Goal: Task Accomplishment & Management: Use online tool/utility

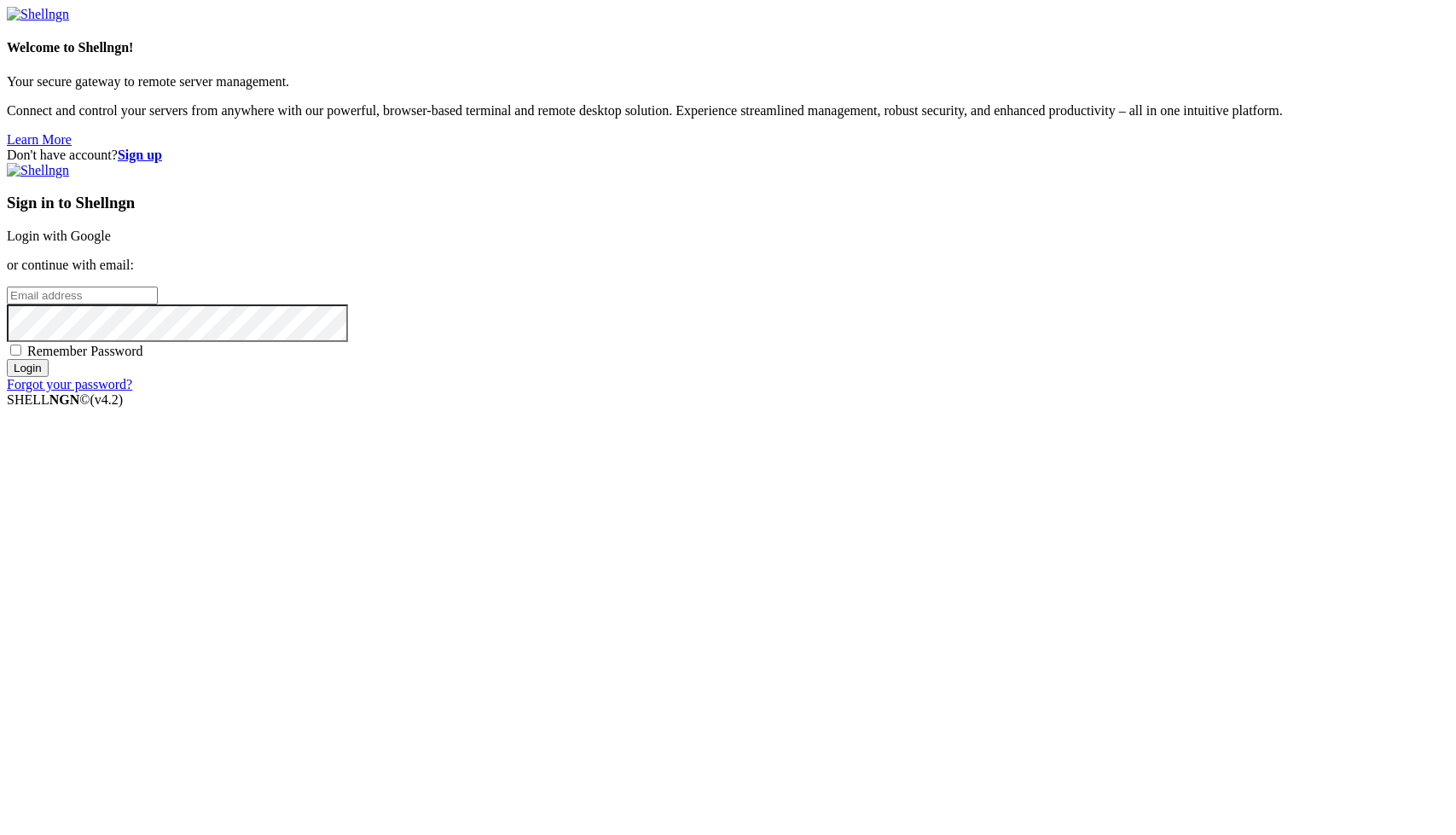
click at [111, 243] on link "Login with Google" at bounding box center [59, 235] width 104 height 15
click at [1387, 392] on div "Don't have account? Sign up Sign in to Shellngn Login with Google or continue w…" at bounding box center [728, 270] width 1442 height 245
click at [158, 305] on input "email" at bounding box center [82, 295] width 151 height 18
click at [733, 392] on div "Don't have account? Sign up Sign in to Shellngn Login with Google or continue w…" at bounding box center [728, 270] width 1442 height 245
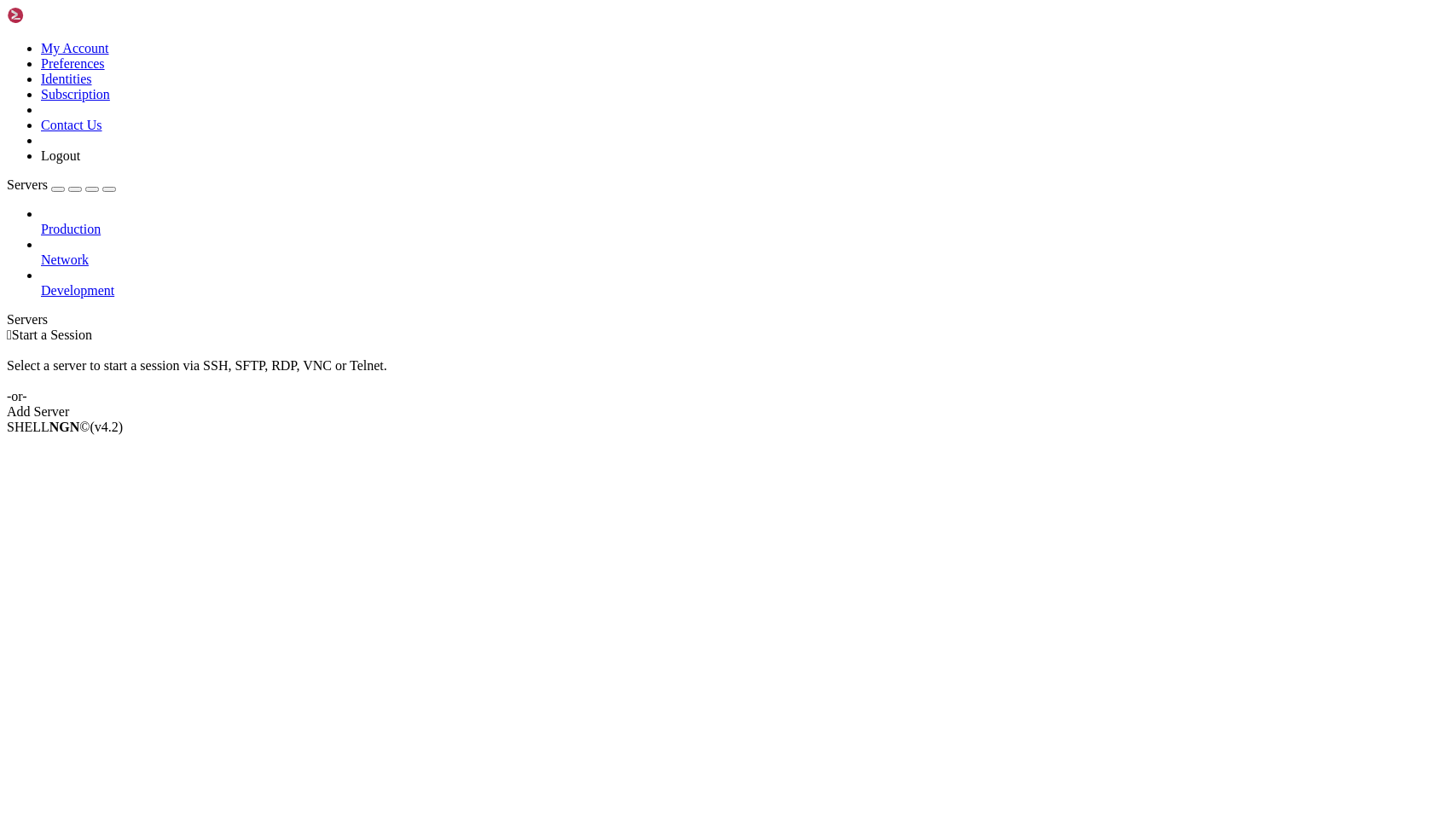
click at [846, 404] on div "Add Server" at bounding box center [728, 412] width 1442 height 16
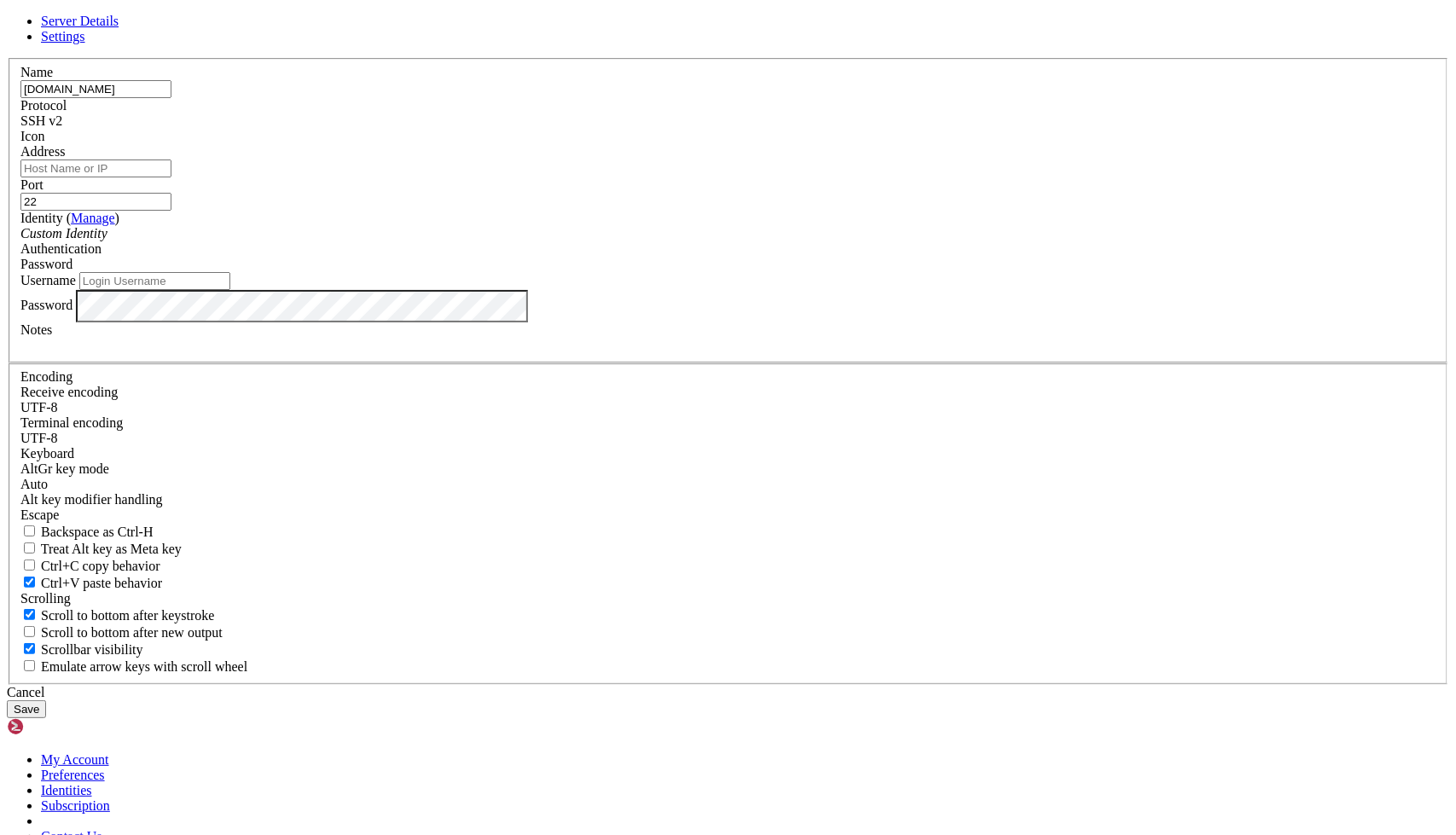
type input "[DOMAIN_NAME]"
click at [172, 177] on input "Address" at bounding box center [96, 168] width 151 height 18
type input "[DOMAIN_NAME]"
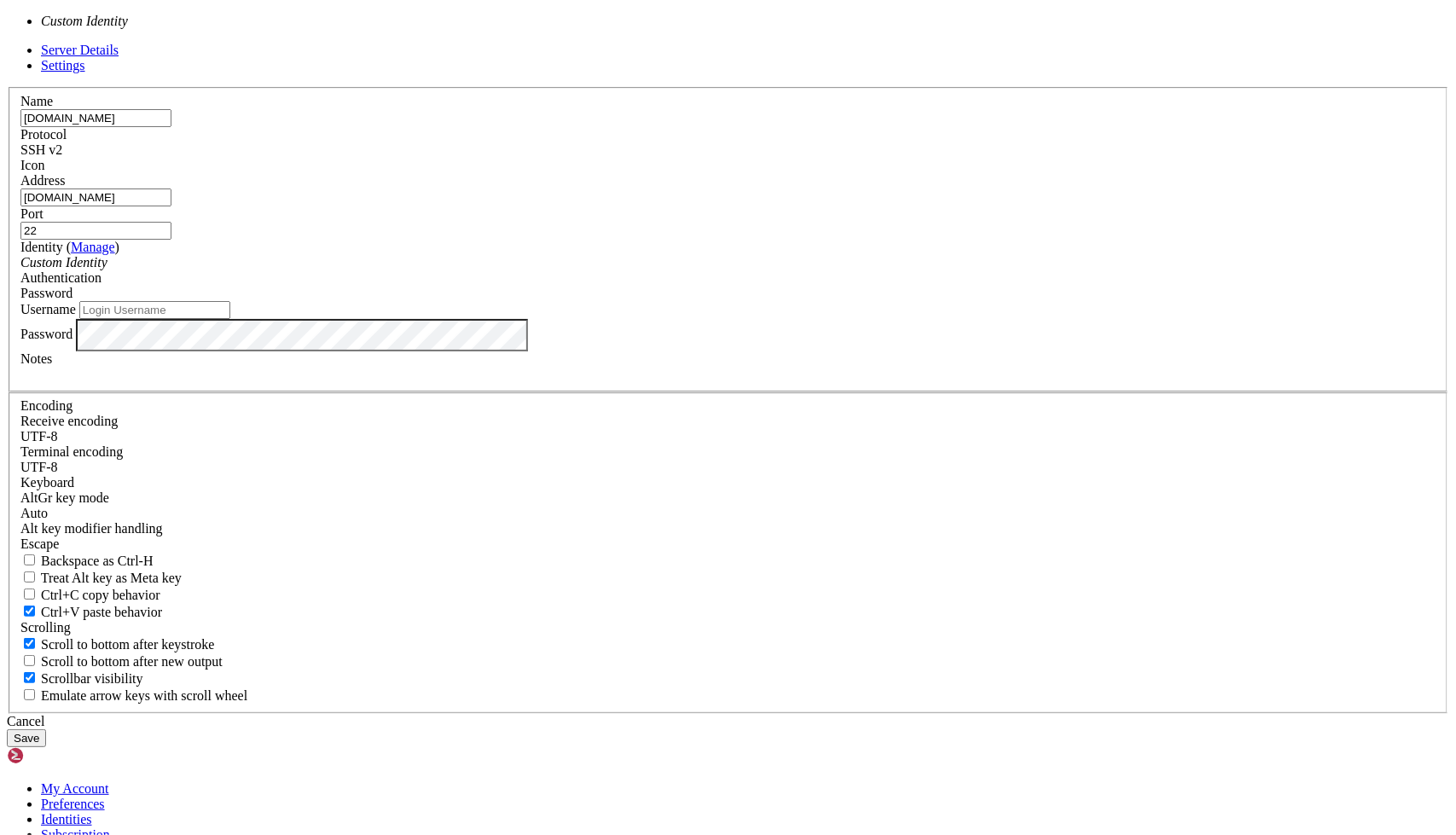
click at [609, 271] on div "Custom Identity" at bounding box center [728, 263] width 1415 height 16
click at [120, 254] on label "Identity ( Manage )" at bounding box center [70, 247] width 99 height 15
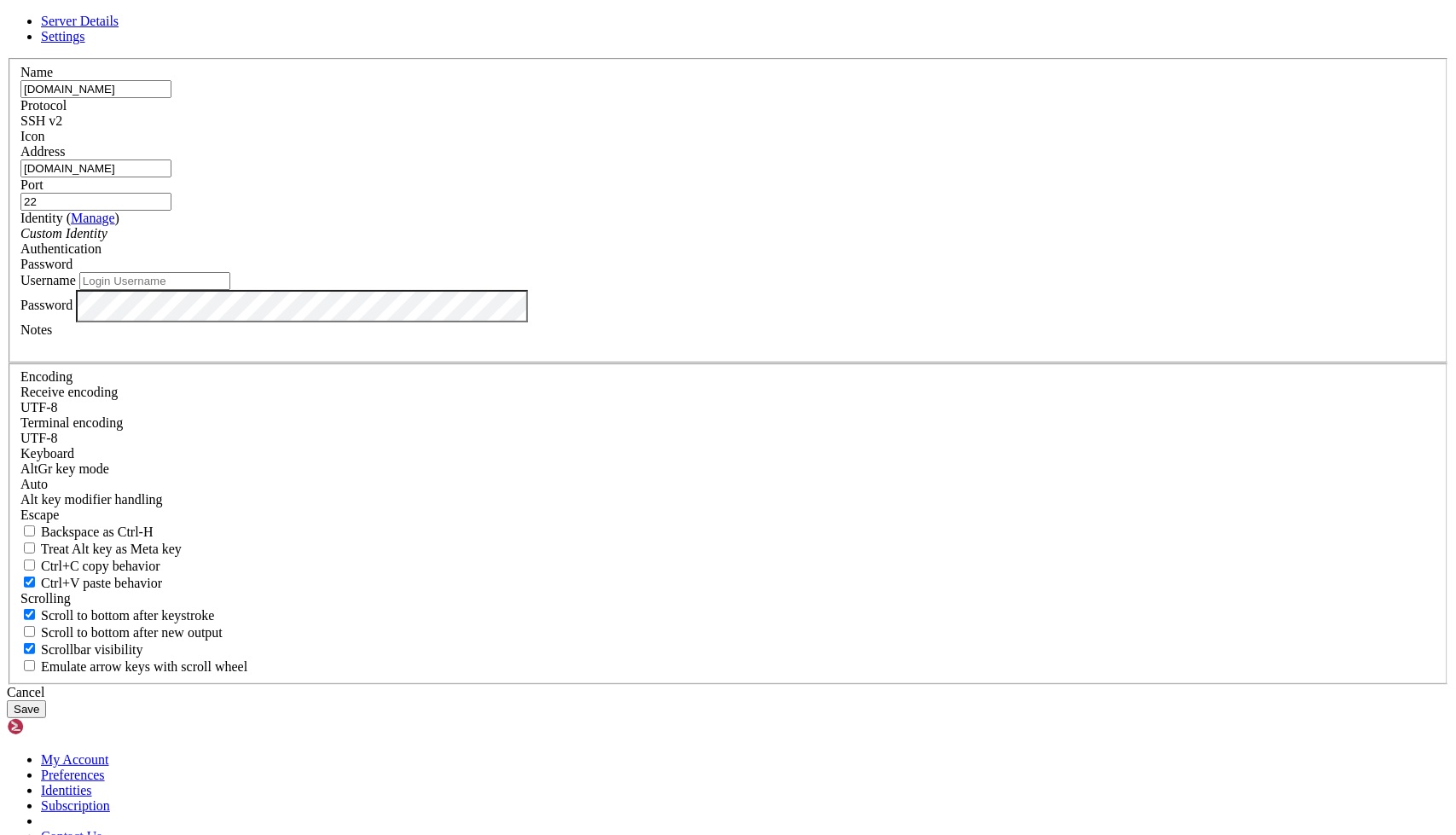
click at [230, 290] on input "Username" at bounding box center [154, 281] width 151 height 18
type input "cedoba"
click at [46, 700] on button "Save" at bounding box center [26, 709] width 39 height 18
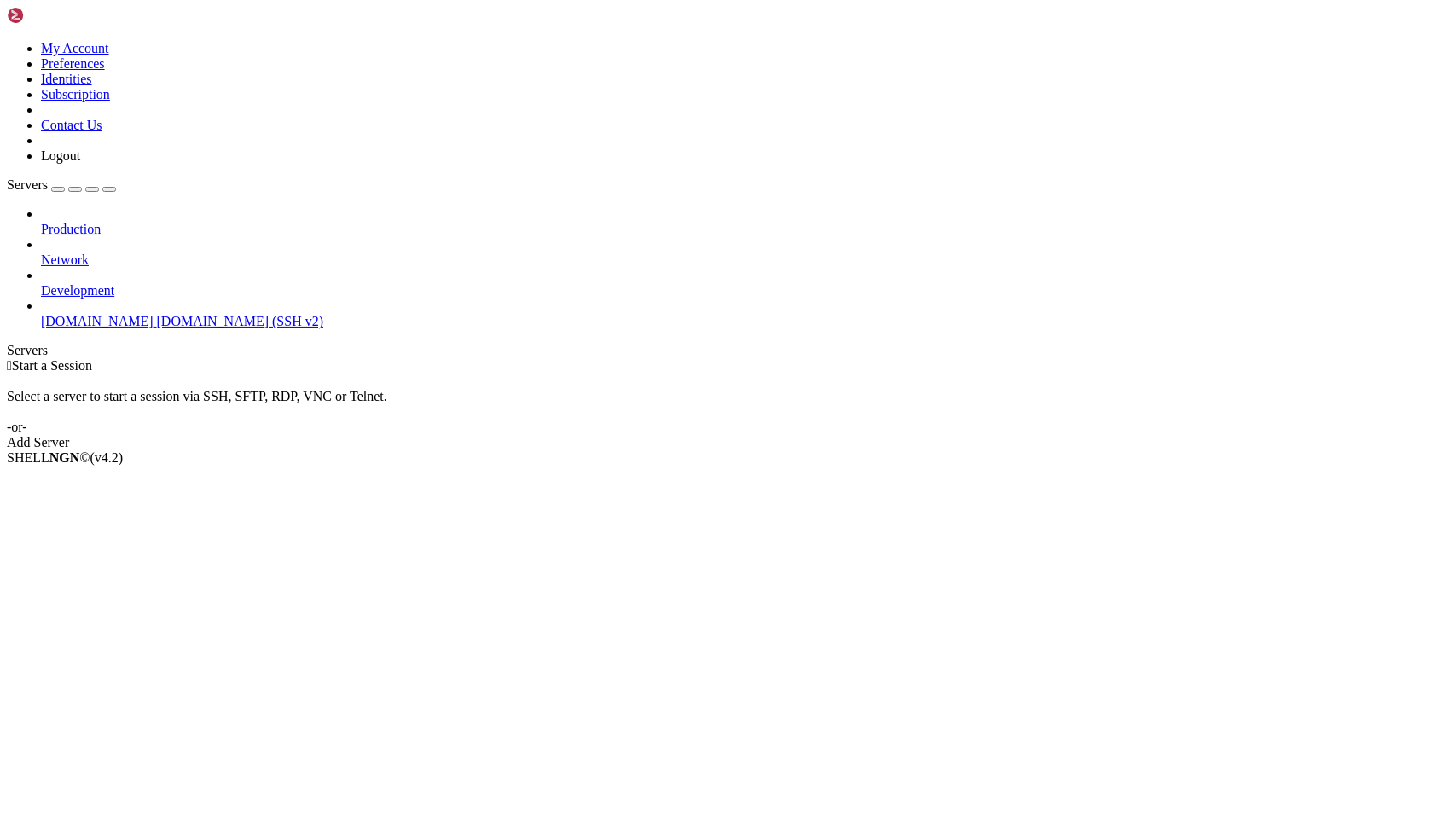
click at [157, 314] on span "[DOMAIN_NAME] (SSH v2)" at bounding box center [240, 321] width 167 height 15
click at [160, 479] on li "Connect" at bounding box center [118, 487] width 155 height 16
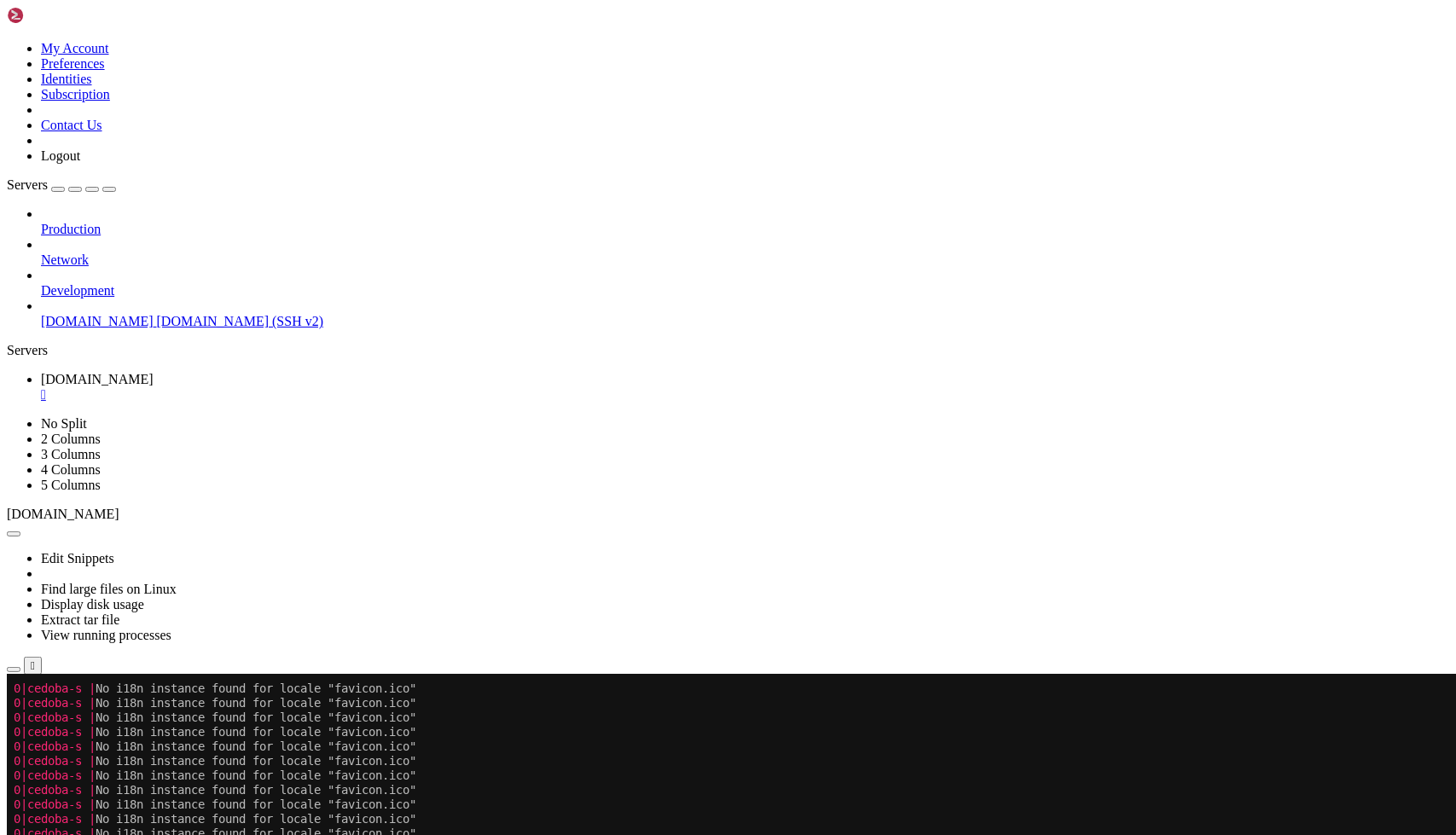
scroll to position [5192, 0]
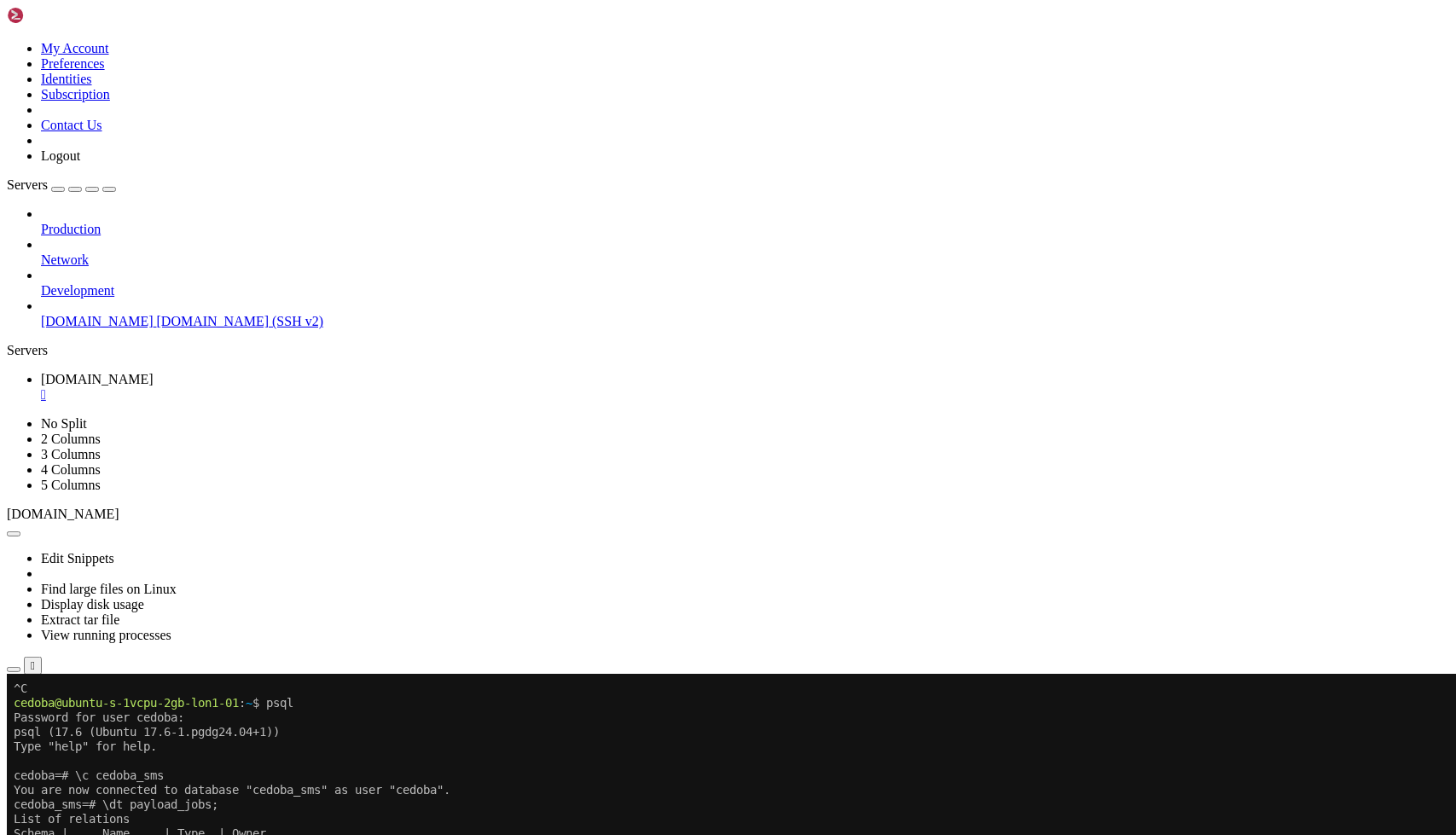
scroll to position [5888, 0]
